Goal: Task Accomplishment & Management: Manage account settings

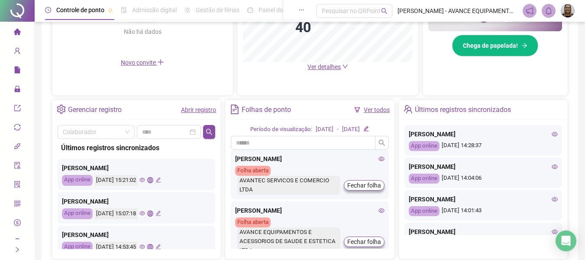
scroll to position [130, 0]
click at [552, 164] on icon "eye" at bounding box center [555, 166] width 6 height 4
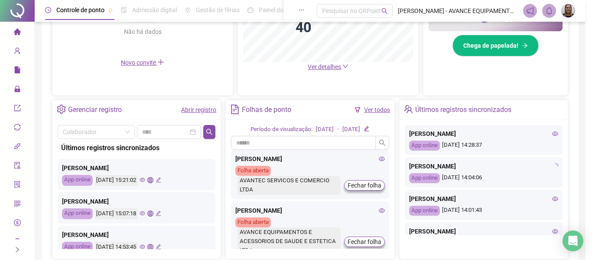
type input "**********"
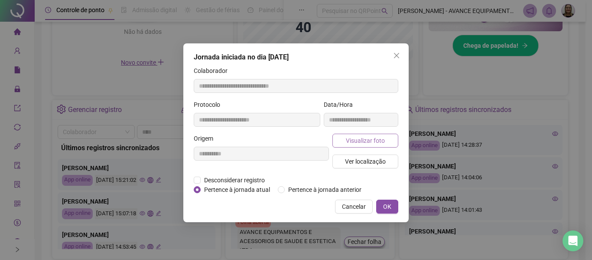
click at [387, 137] on button "Visualizar foto" at bounding box center [365, 140] width 66 height 14
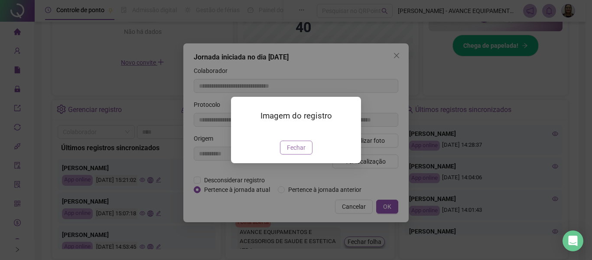
click at [291, 152] on span "Fechar" at bounding box center [296, 148] width 19 height 10
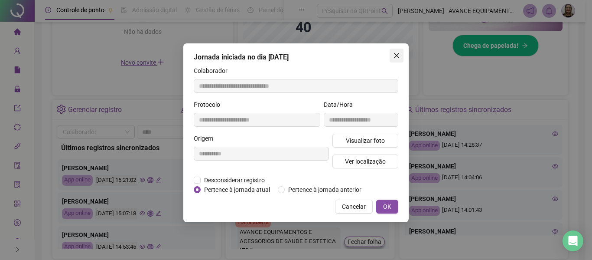
click at [396, 56] on icon "close" at bounding box center [396, 55] width 7 height 7
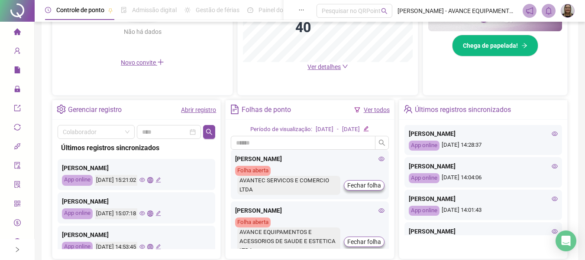
scroll to position [173, 0]
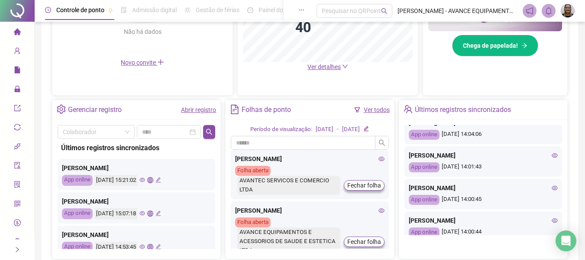
click at [552, 154] on icon "eye" at bounding box center [555, 155] width 6 height 6
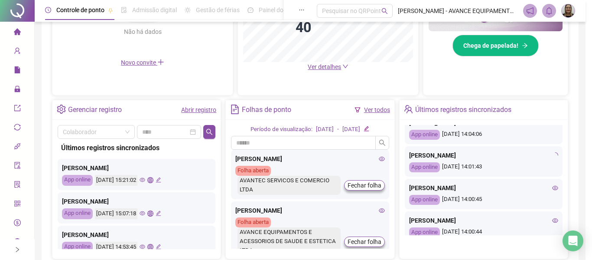
type input "**********"
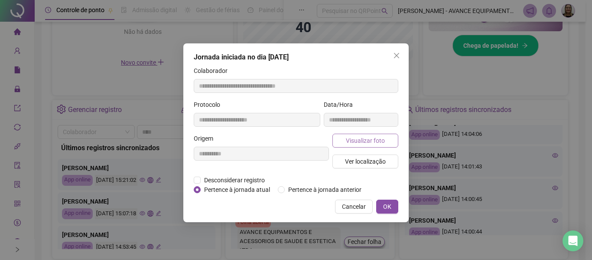
click at [373, 144] on span "Visualizar foto" at bounding box center [365, 141] width 39 height 10
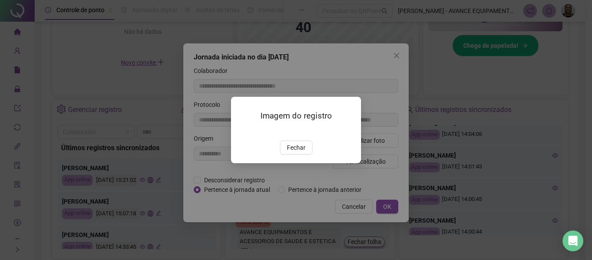
click at [301, 152] on span "Fechar" at bounding box center [296, 148] width 19 height 10
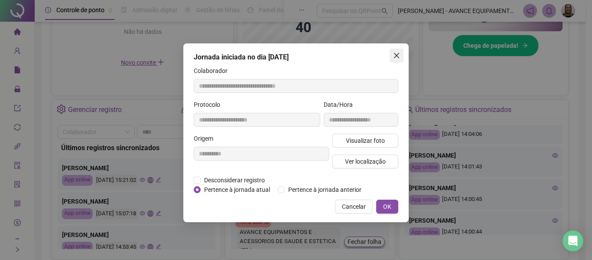
click at [397, 57] on icon "close" at bounding box center [396, 55] width 7 height 7
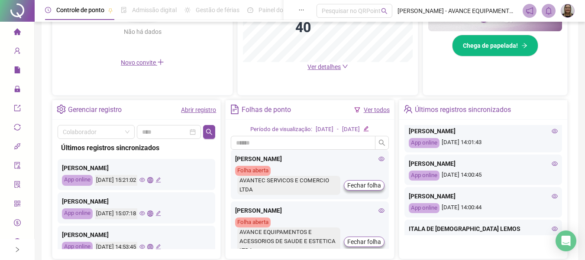
scroll to position [217, 0]
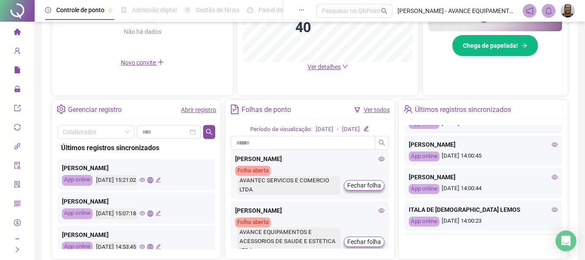
click at [552, 175] on icon "eye" at bounding box center [555, 177] width 6 height 4
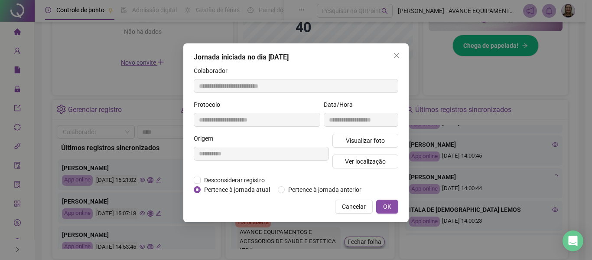
type input "**********"
click at [373, 137] on span "Visualizar foto" at bounding box center [365, 141] width 39 height 10
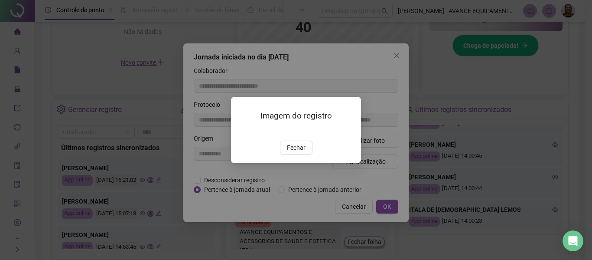
drag, startPoint x: 301, startPoint y: 197, endPoint x: 313, endPoint y: 186, distance: 16.2
click at [302, 152] on span "Fechar" at bounding box center [296, 148] width 19 height 10
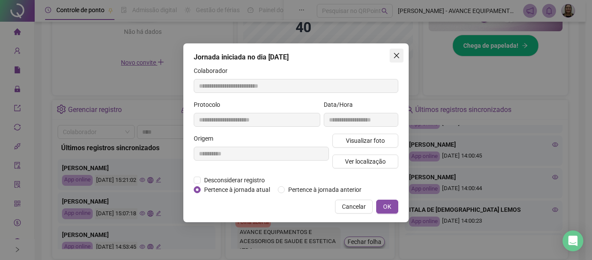
click at [393, 53] on span "Close" at bounding box center [397, 55] width 14 height 7
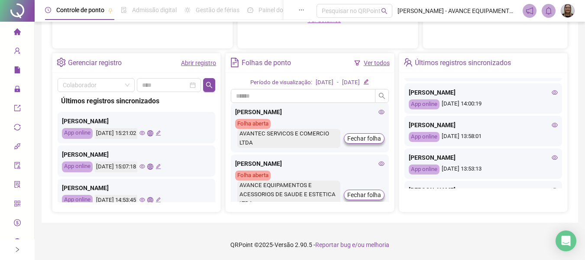
scroll to position [331, 0]
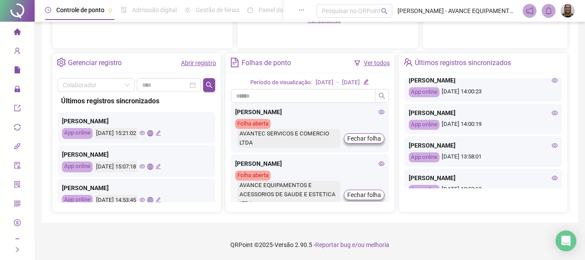
click at [552, 145] on icon "eye" at bounding box center [555, 145] width 6 height 6
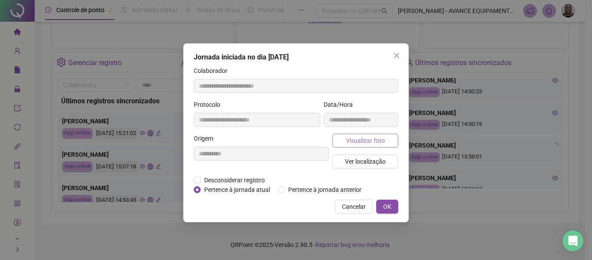
click at [378, 139] on span "Visualizar foto" at bounding box center [365, 141] width 39 height 10
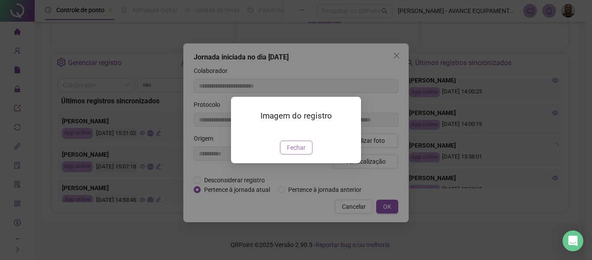
type input "**********"
click at [302, 152] on span "Fechar" at bounding box center [296, 148] width 19 height 10
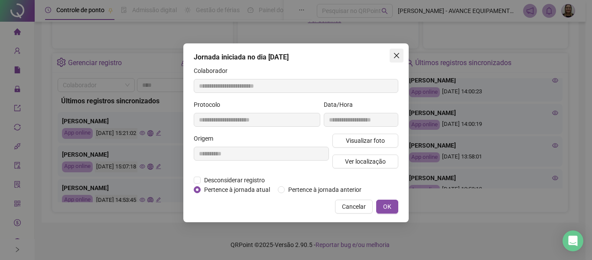
click at [399, 55] on icon "close" at bounding box center [396, 55] width 7 height 7
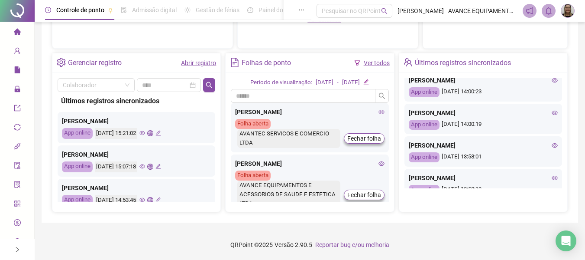
click at [552, 113] on icon "eye" at bounding box center [555, 113] width 6 height 6
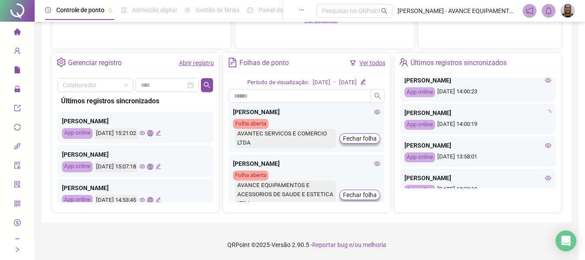
type input "**********"
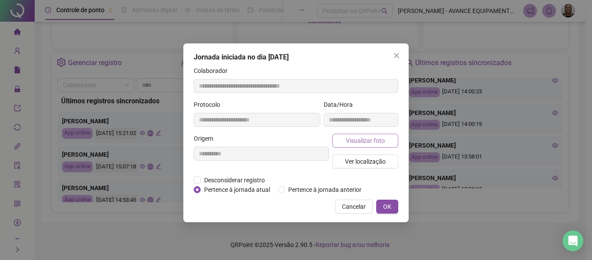
click at [364, 136] on span "Visualizar foto" at bounding box center [365, 141] width 39 height 10
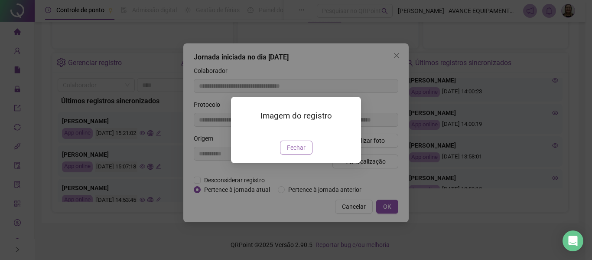
click at [296, 152] on span "Fechar" at bounding box center [296, 148] width 19 height 10
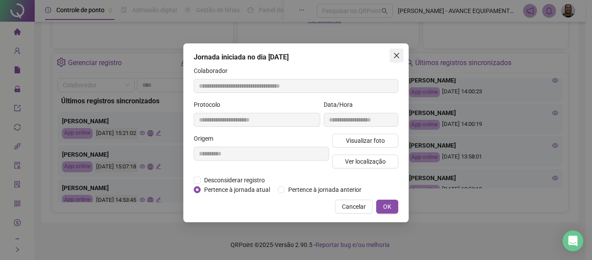
click at [396, 57] on icon "close" at bounding box center [396, 55] width 7 height 7
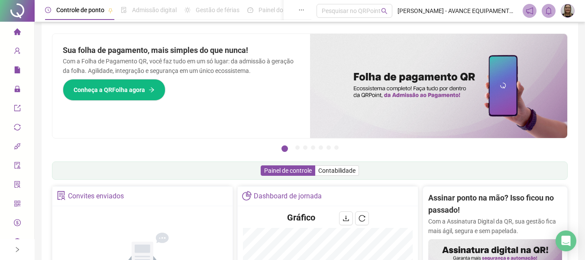
scroll to position [0, 0]
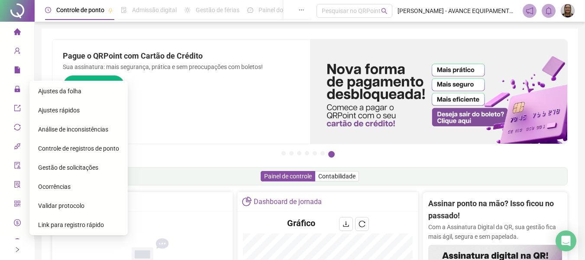
click at [57, 91] on span "Ajustes da folha" at bounding box center [59, 91] width 43 height 7
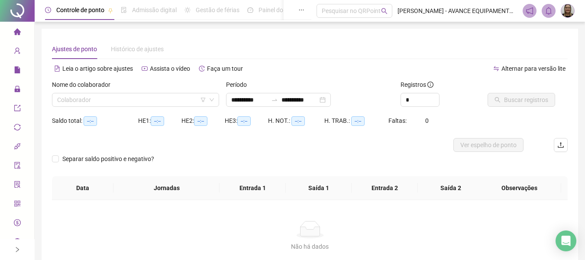
type input "**********"
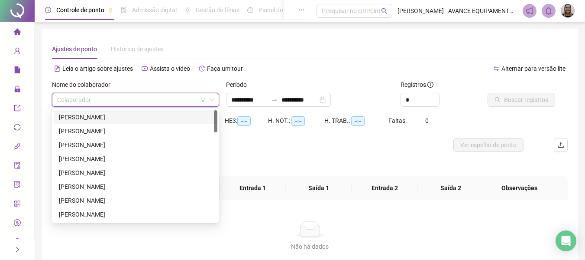
click at [127, 96] on input "search" at bounding box center [131, 99] width 149 height 13
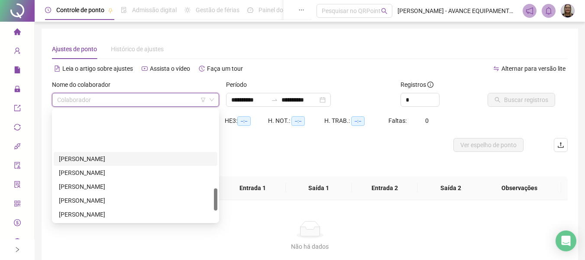
scroll to position [400, 0]
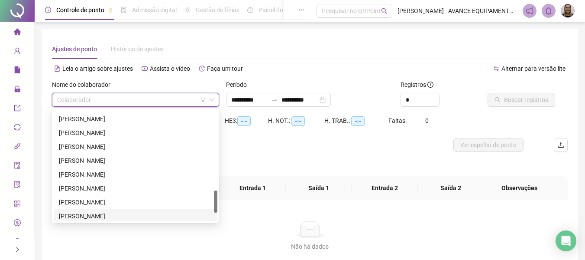
click at [107, 213] on div "[PERSON_NAME]" at bounding box center [135, 216] width 153 height 10
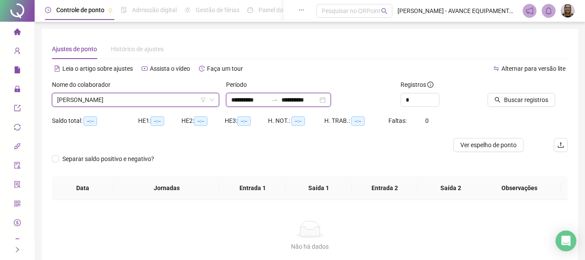
click at [245, 104] on input "**********" at bounding box center [249, 100] width 36 height 10
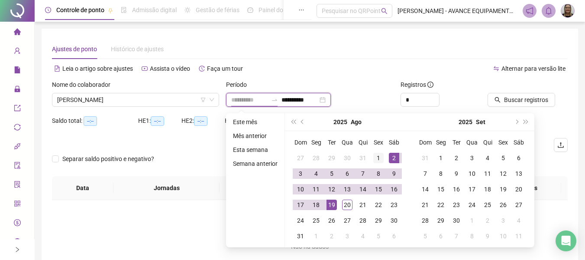
type input "**********"
click at [379, 158] on div "1" at bounding box center [379, 158] width 10 height 10
type input "**********"
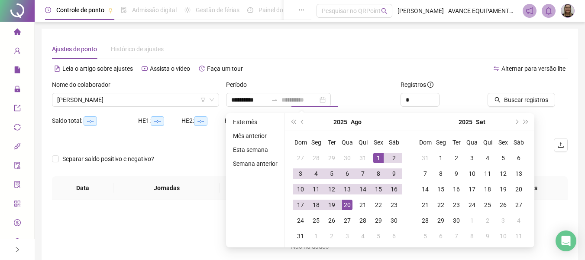
drag, startPoint x: 344, startPoint y: 206, endPoint x: 396, endPoint y: 125, distance: 96.1
click at [344, 205] on div "20" at bounding box center [347, 204] width 10 height 10
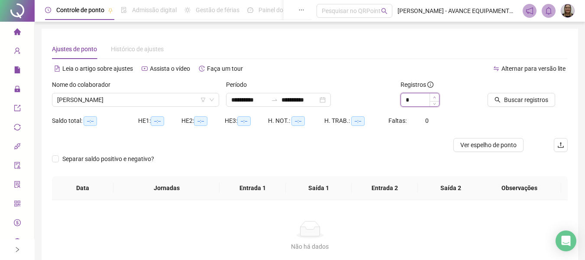
type input "*"
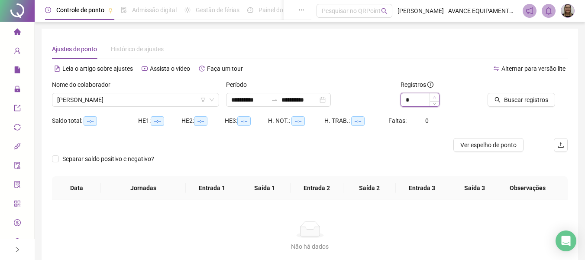
click at [433, 94] on span "Increase Value" at bounding box center [435, 97] width 10 height 8
click at [543, 93] on button "Buscar registros" at bounding box center [522, 100] width 68 height 14
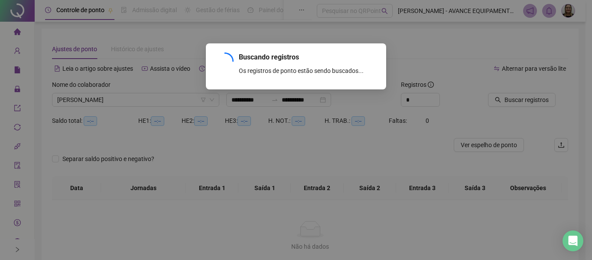
click at [542, 100] on div "Buscando registros Os registros de ponto estão sendo buscados... OK" at bounding box center [296, 130] width 592 height 260
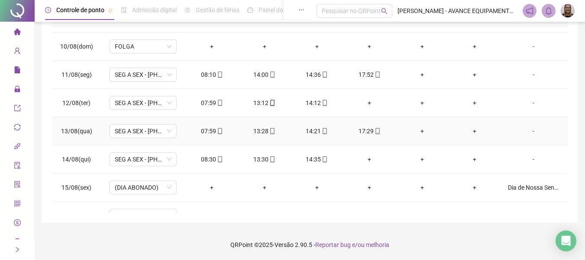
scroll to position [248, 0]
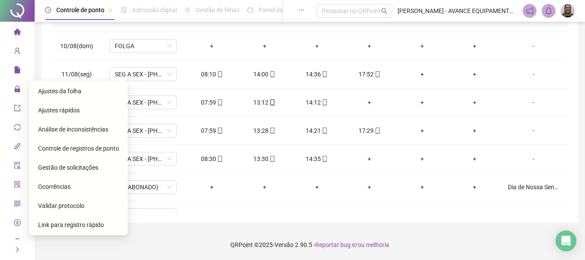
click at [81, 168] on span "Gestão de solicitações" at bounding box center [68, 167] width 60 height 7
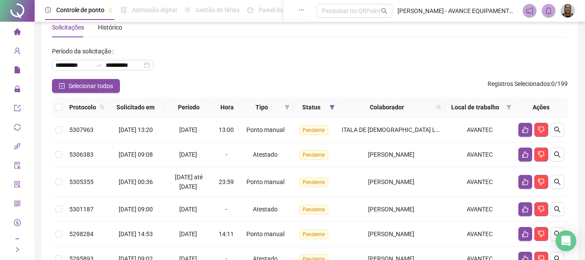
scroll to position [43, 0]
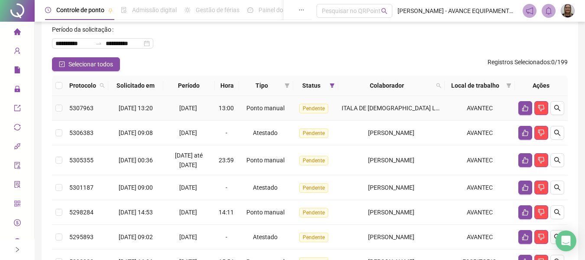
click at [62, 108] on td at bounding box center [59, 108] width 14 height 25
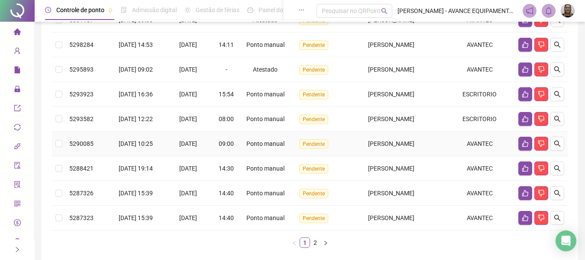
scroll to position [217, 0]
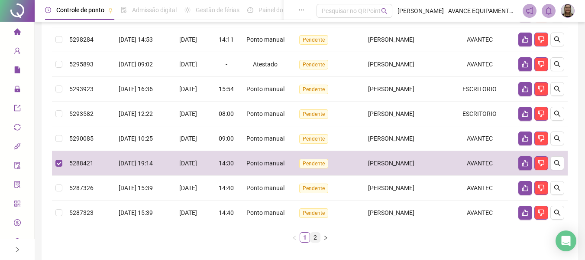
click at [314, 237] on link "2" at bounding box center [316, 237] width 10 height 10
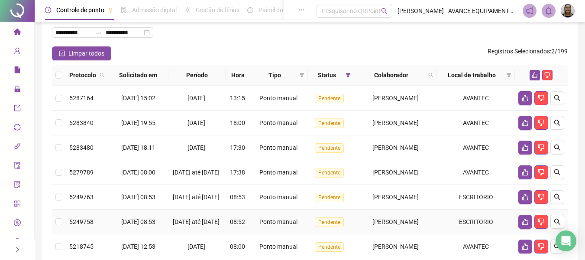
scroll to position [39, 0]
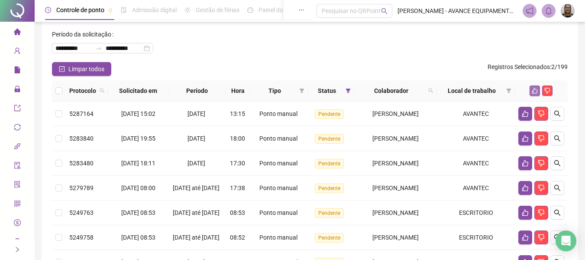
click at [534, 91] on icon "like" at bounding box center [535, 91] width 6 height 6
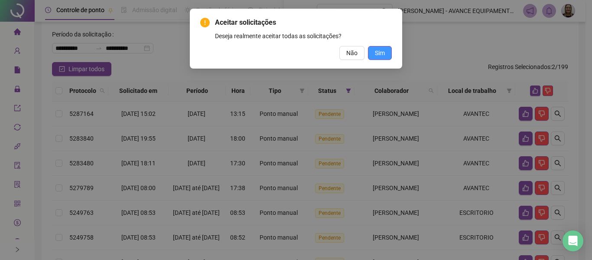
click at [379, 52] on span "Sim" at bounding box center [380, 53] width 10 height 10
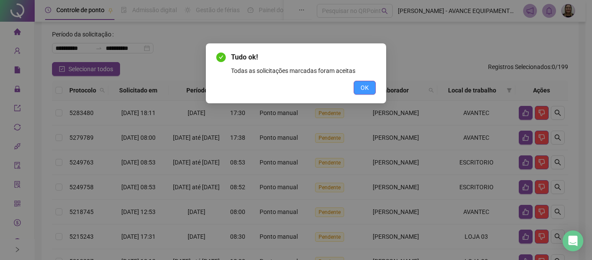
click at [367, 92] on button "OK" at bounding box center [365, 88] width 22 height 14
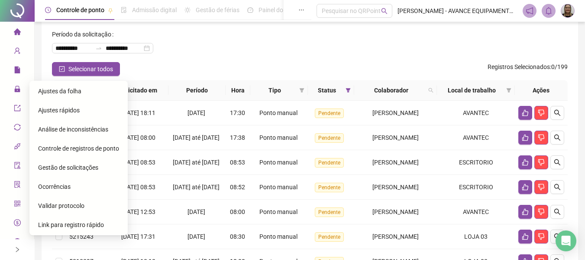
click at [63, 93] on span "Ajustes da folha" at bounding box center [59, 91] width 43 height 7
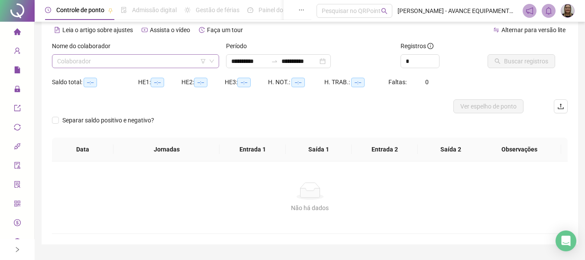
type input "**********"
click at [154, 61] on input "search" at bounding box center [131, 61] width 149 height 13
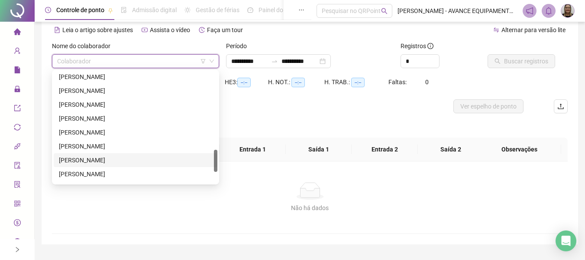
scroll to position [444, 0]
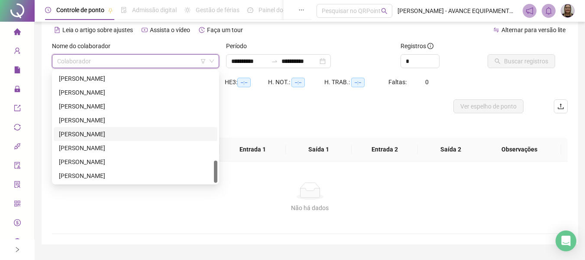
click at [111, 129] on div "[PERSON_NAME]" at bounding box center [135, 134] width 153 height 10
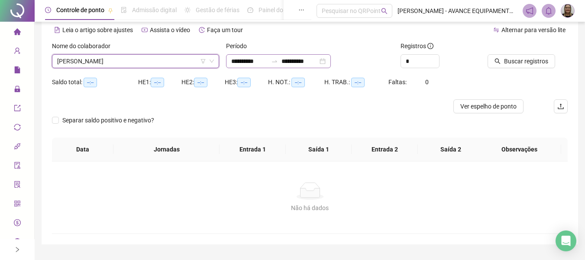
click at [253, 66] on div "**********" at bounding box center [278, 61] width 105 height 14
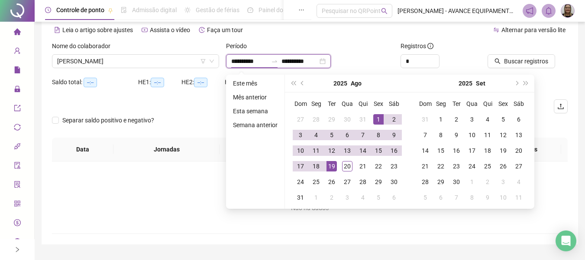
type input "**********"
click at [381, 117] on div "1" at bounding box center [379, 119] width 10 height 10
type input "**********"
click at [348, 164] on div "20" at bounding box center [347, 166] width 10 height 10
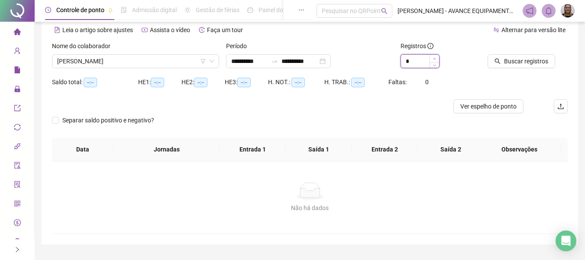
type input "*"
click at [435, 58] on icon "up" at bounding box center [434, 58] width 3 height 3
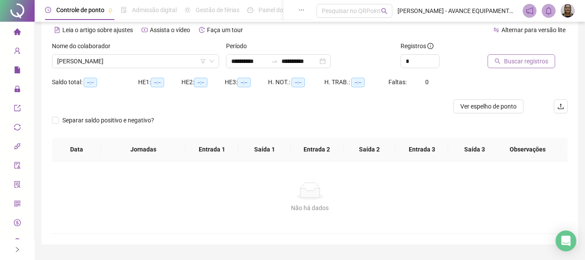
click at [503, 58] on button "Buscar registros" at bounding box center [522, 61] width 68 height 14
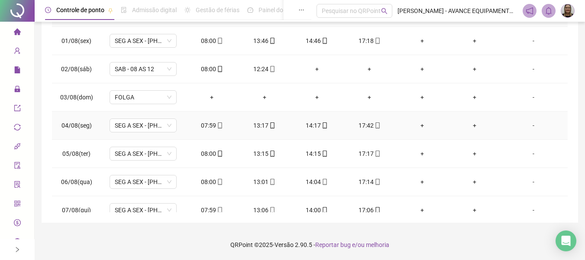
scroll to position [0, 0]
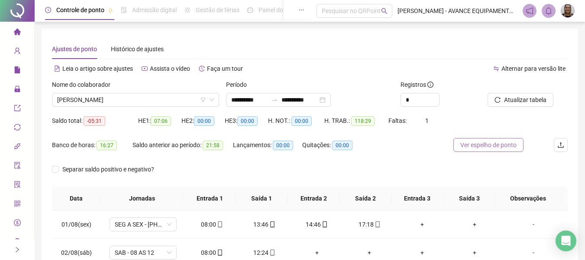
click at [494, 148] on span "Ver espelho de ponto" at bounding box center [489, 145] width 56 height 10
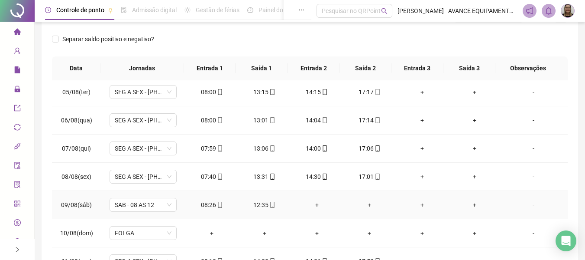
scroll to position [130, 0]
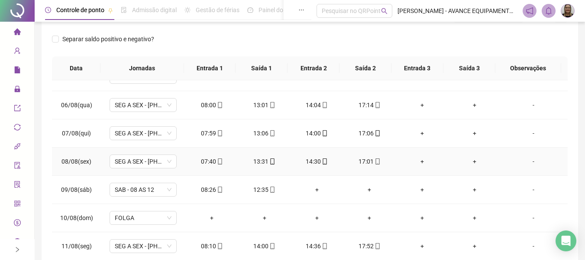
click at [210, 161] on div "07:40" at bounding box center [212, 161] width 39 height 10
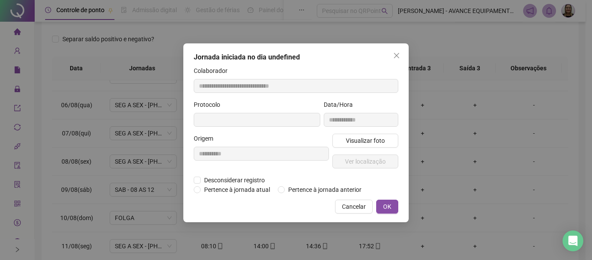
type input "**********"
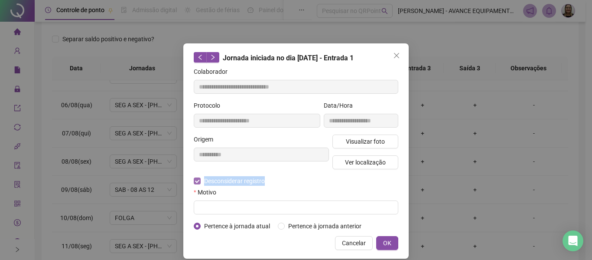
copy span "Desconsiderar registro"
drag, startPoint x: 201, startPoint y: 181, endPoint x: 268, endPoint y: 182, distance: 67.6
click at [268, 182] on label "Desconsiderar registro" at bounding box center [234, 181] width 81 height 10
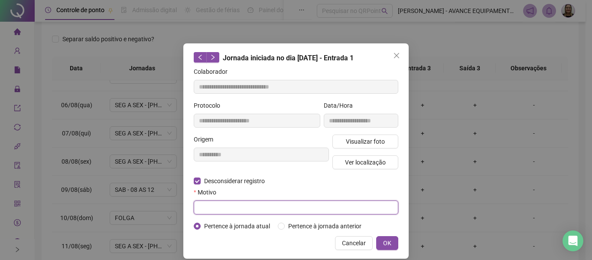
click at [207, 202] on input "text" at bounding box center [296, 207] width 205 height 14
paste input "**********"
type input "**********"
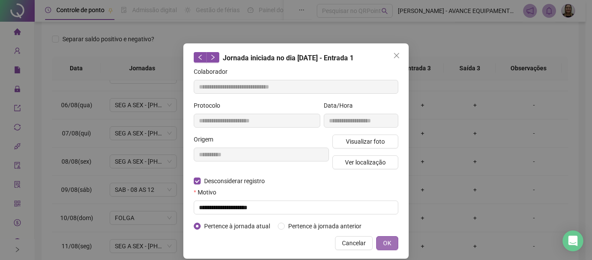
click at [386, 238] on span "OK" at bounding box center [387, 243] width 8 height 10
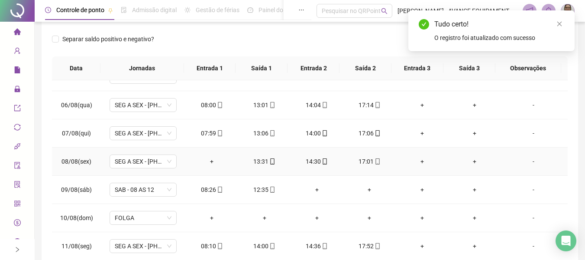
click at [211, 166] on td "+" at bounding box center [212, 161] width 52 height 28
click at [208, 160] on div "+" at bounding box center [212, 161] width 39 height 10
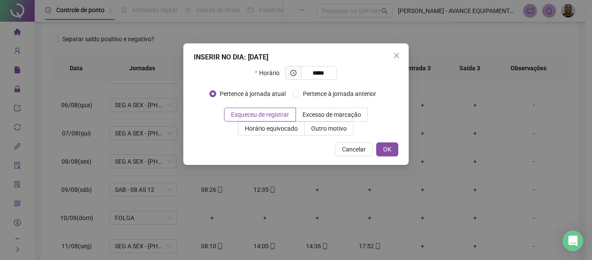
type input "*****"
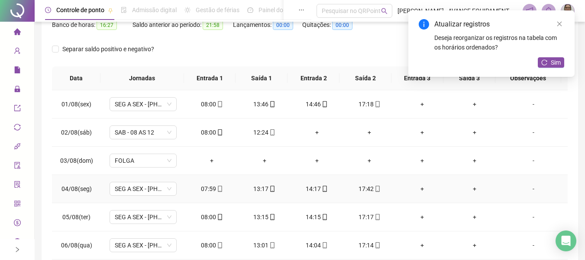
scroll to position [0, 0]
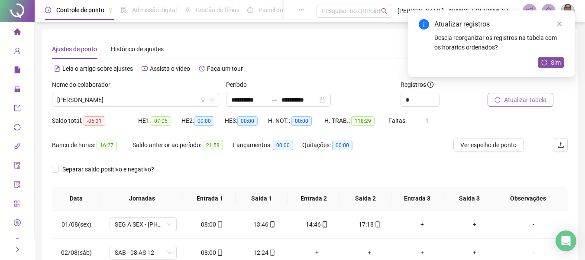
click at [514, 102] on span "Atualizar tabela" at bounding box center [525, 100] width 42 height 10
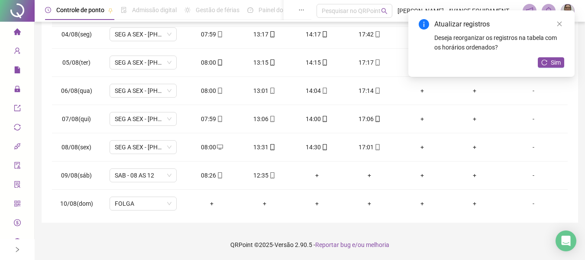
scroll to position [173, 0]
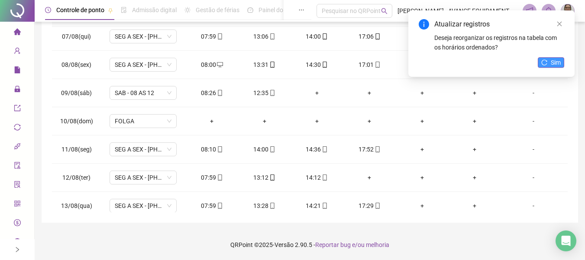
click at [556, 61] on span "Sim" at bounding box center [556, 63] width 10 height 10
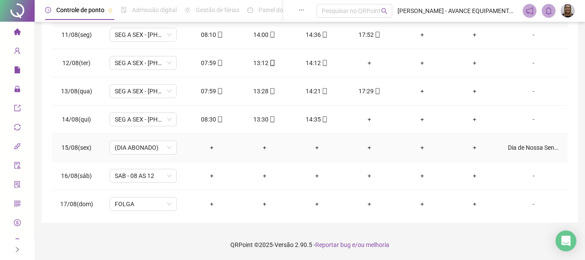
scroll to position [303, 0]
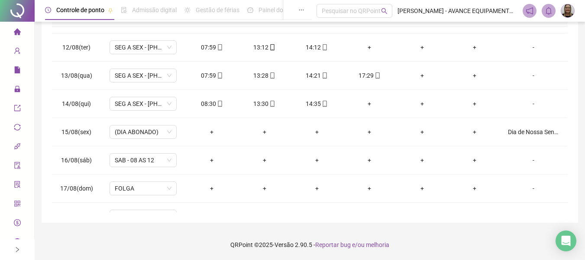
drag, startPoint x: 14, startPoint y: 32, endPoint x: 27, endPoint y: 95, distance: 64.5
click at [15, 32] on icon "home" at bounding box center [16, 31] width 7 height 6
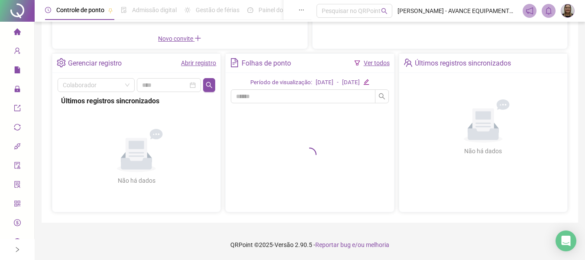
scroll to position [157, 0]
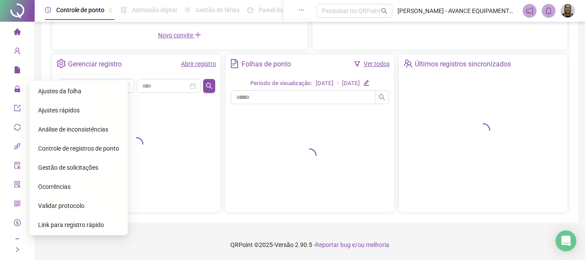
click at [83, 168] on span "Gestão de solicitações" at bounding box center [68, 167] width 60 height 7
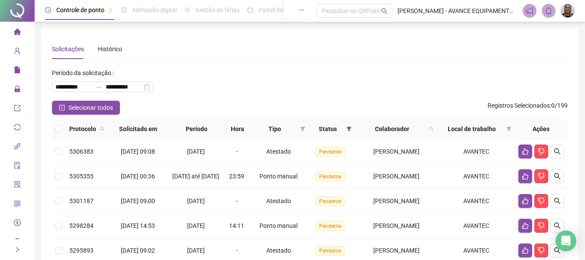
click at [14, 35] on icon "home" at bounding box center [17, 31] width 7 height 7
